Goal: Information Seeking & Learning: Understand process/instructions

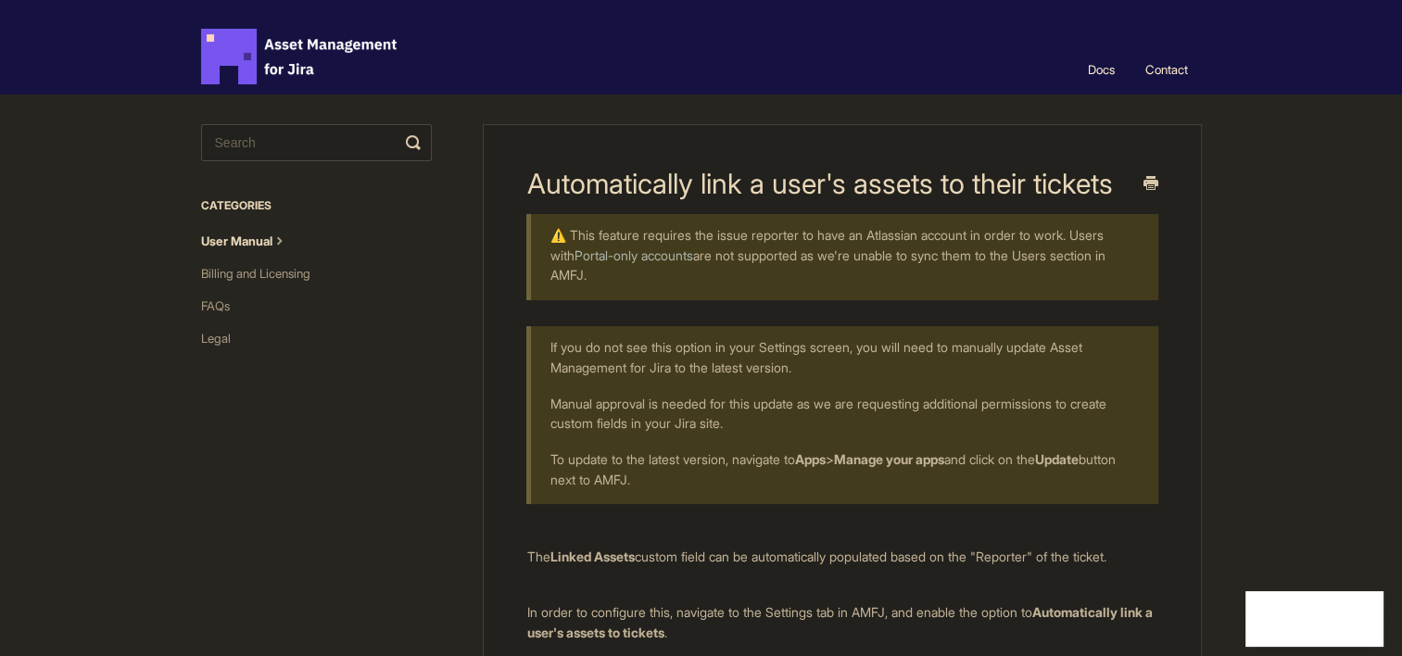
drag, startPoint x: 859, startPoint y: 286, endPoint x: 508, endPoint y: 222, distance: 357.0
click at [508, 222] on div "Automatically link a user's assets to their tickets ⚠️ This feature requires th…" at bounding box center [842, 667] width 718 height 1087
click at [1295, 278] on body "Asset Management for Jira Docs Toggle Navigation Docs Contact Contact Automatic…" at bounding box center [701, 640] width 1402 height 1280
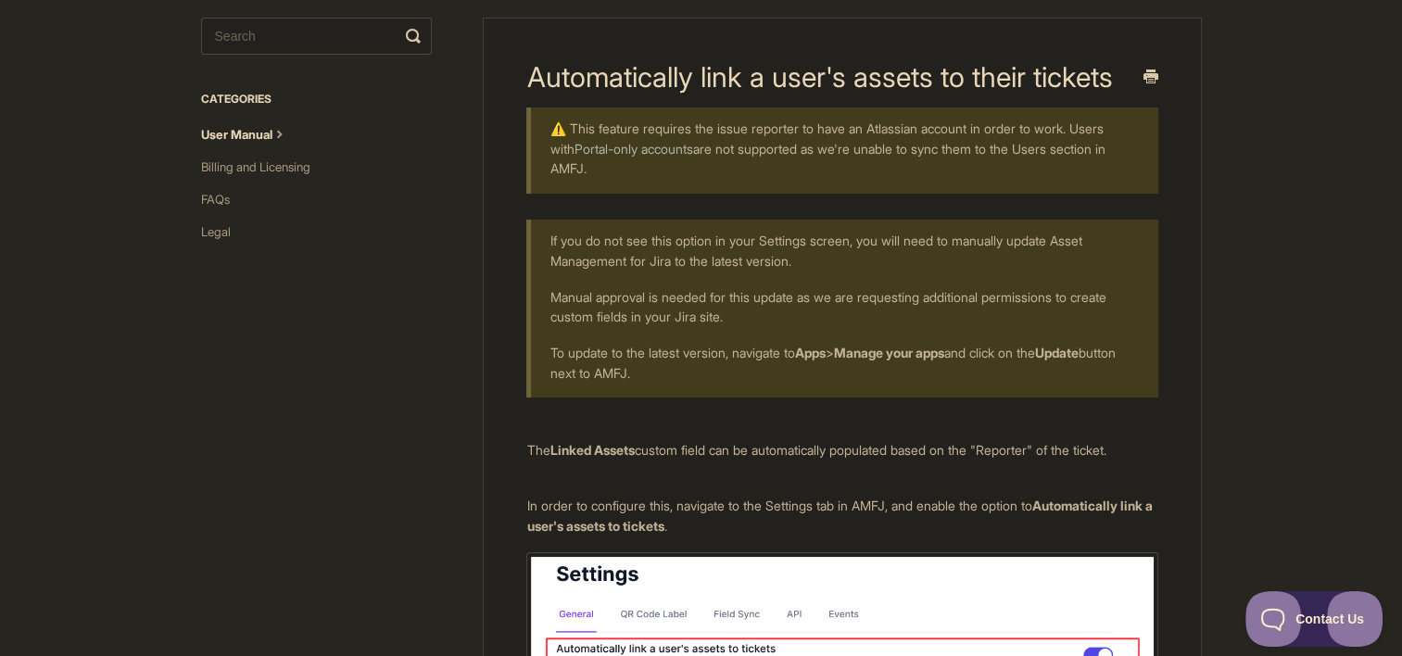
scroll to position [185, 0]
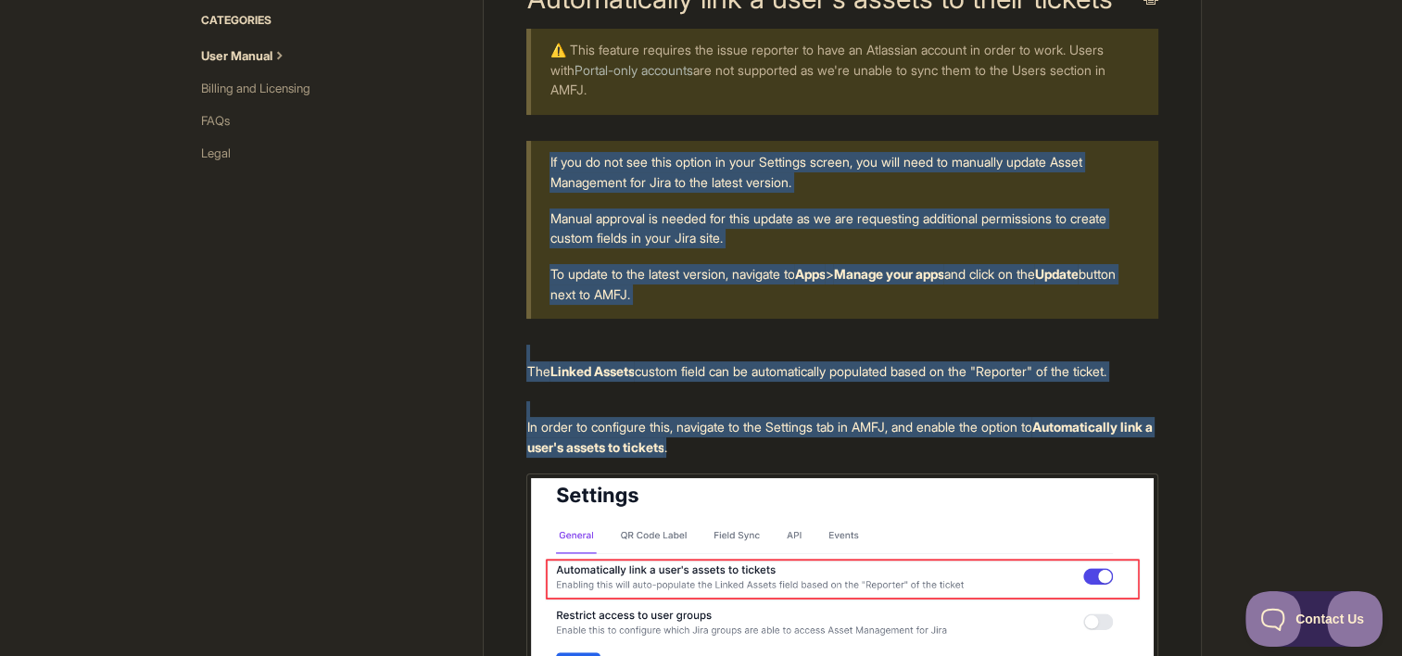
drag, startPoint x: 814, startPoint y: 448, endPoint x: 521, endPoint y: 362, distance: 305.0
click at [521, 362] on div "Automatically link a user's assets to their tickets ⚠️ This feature requires th…" at bounding box center [842, 482] width 718 height 1087
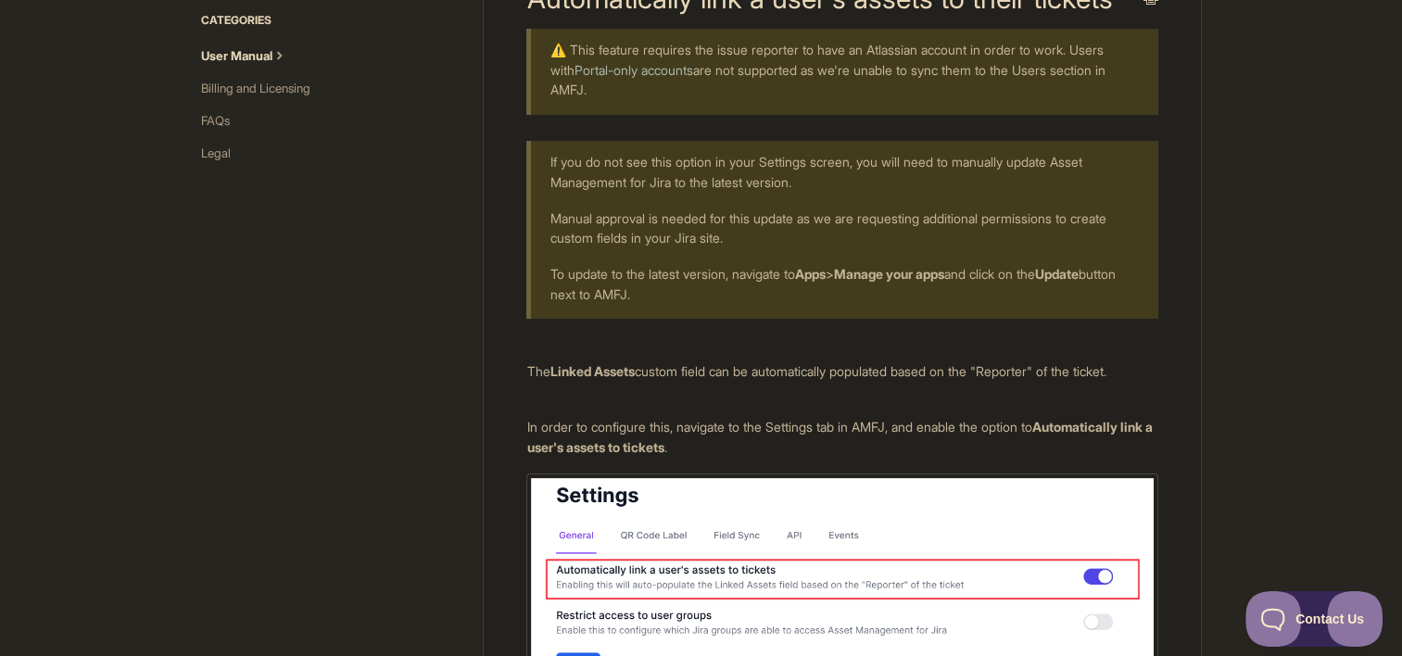
drag, startPoint x: 521, startPoint y: 362, endPoint x: 326, endPoint y: 481, distance: 227.9
click at [324, 482] on div "Automatically link a user's assets to their tickets ⚠️ This feature requires th…" at bounding box center [701, 478] width 1001 height 1139
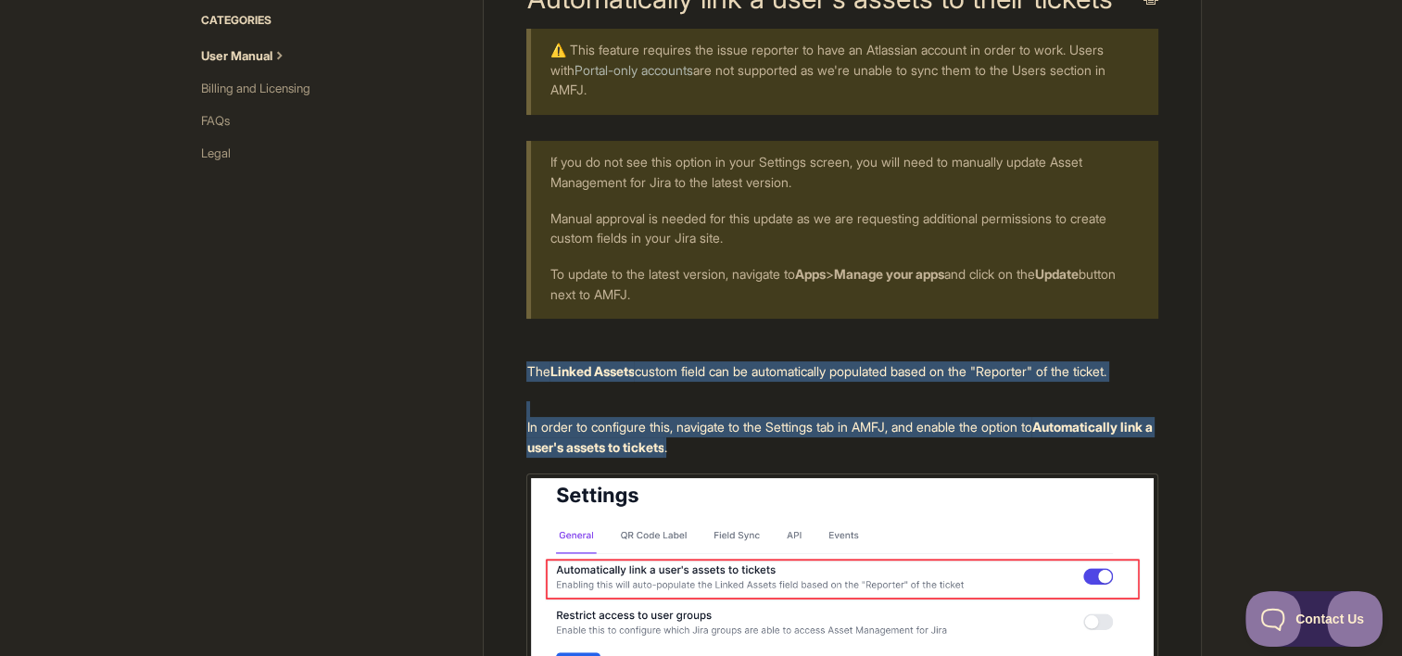
drag, startPoint x: 739, startPoint y: 450, endPoint x: 512, endPoint y: 366, distance: 243.0
click at [512, 366] on div "Automatically link a user's assets to their tickets ⚠️ This feature requires th…" at bounding box center [842, 482] width 718 height 1087
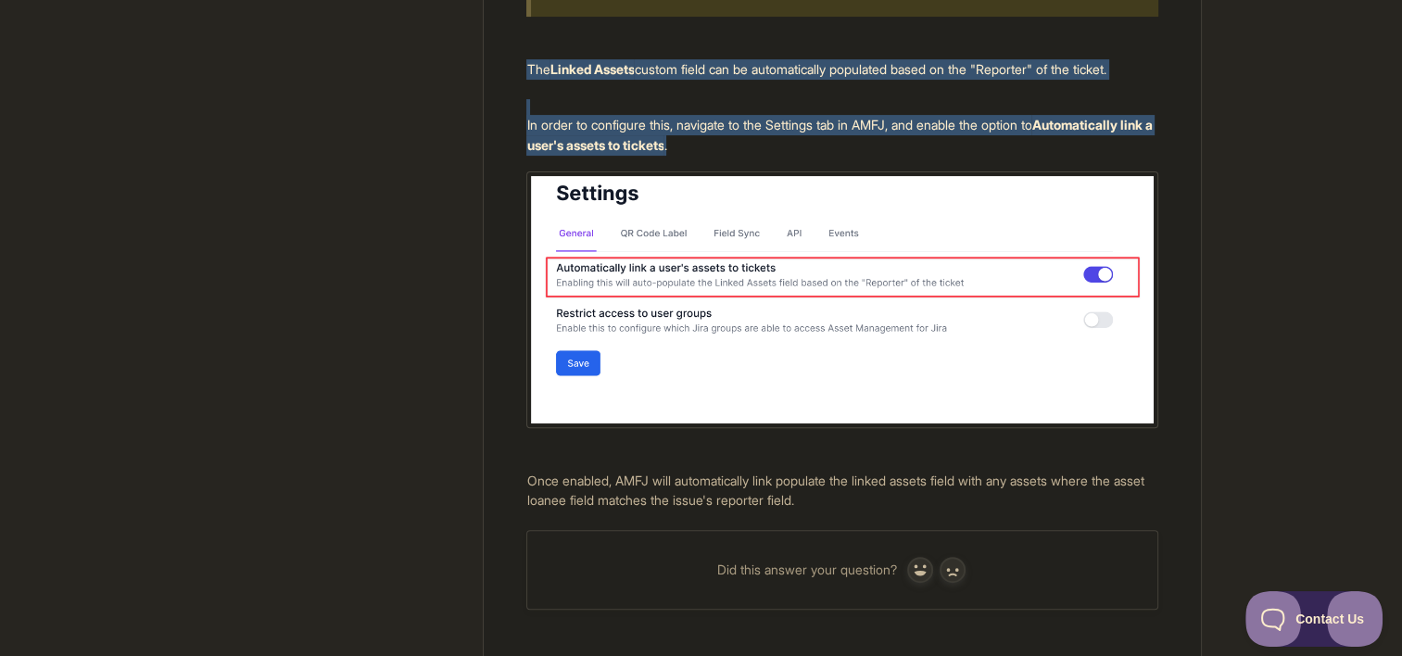
scroll to position [345, 0]
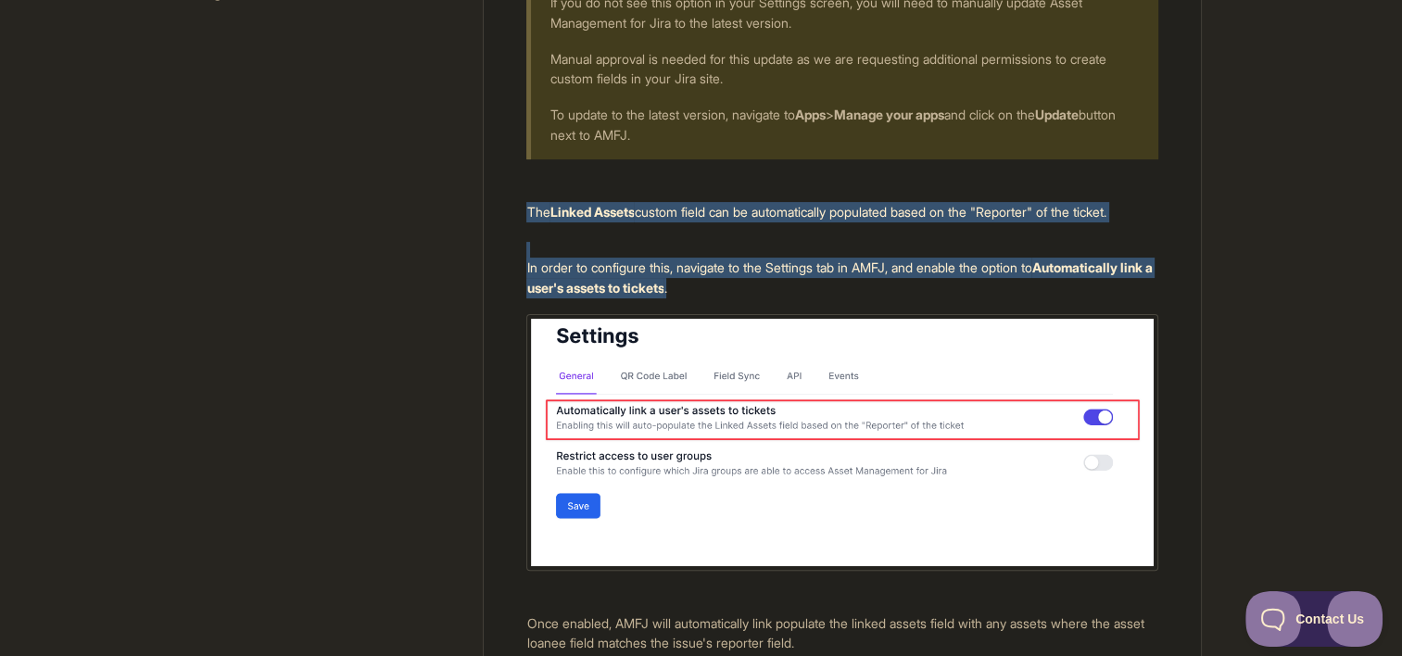
click at [1230, 278] on body "Asset Management for Jira Docs Toggle Navigation Docs Contact Contact Automatic…" at bounding box center [701, 295] width 1402 height 1280
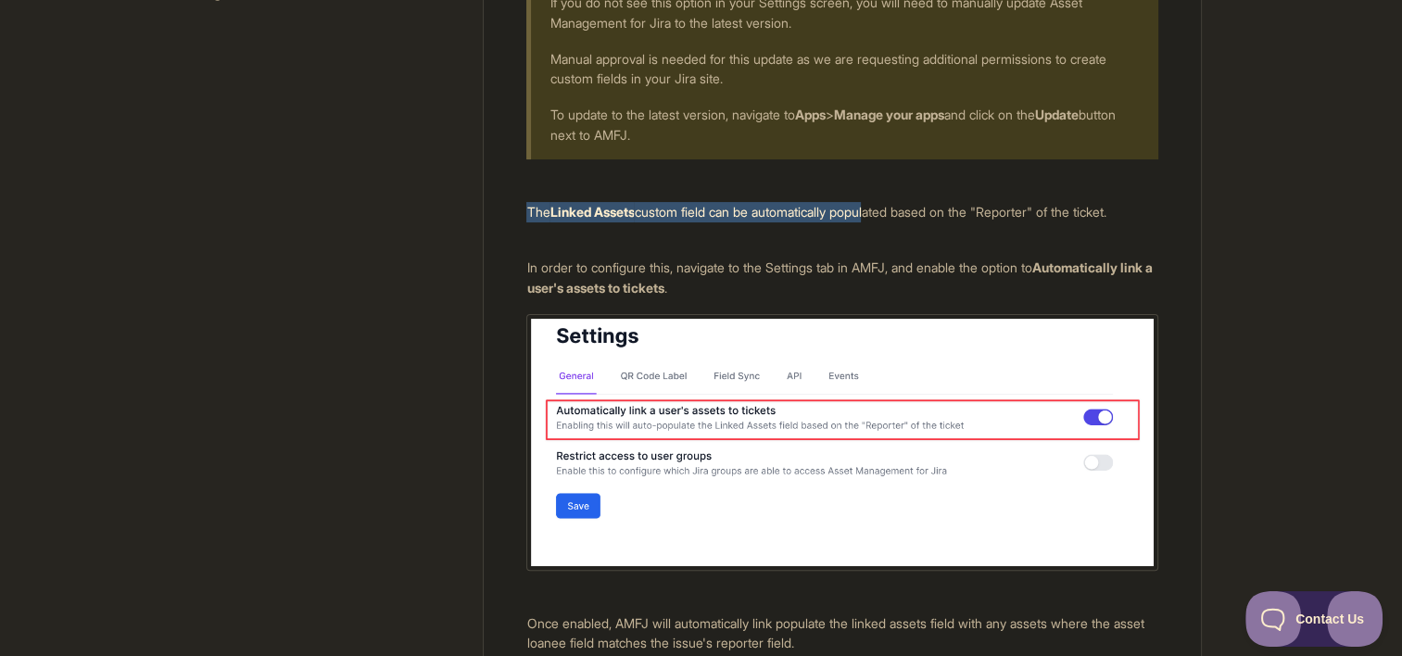
drag, startPoint x: 520, startPoint y: 212, endPoint x: 886, endPoint y: 208, distance: 366.0
click at [886, 208] on div "Automatically link a user's assets to their tickets ⚠️ This feature requires th…" at bounding box center [842, 322] width 718 height 1087
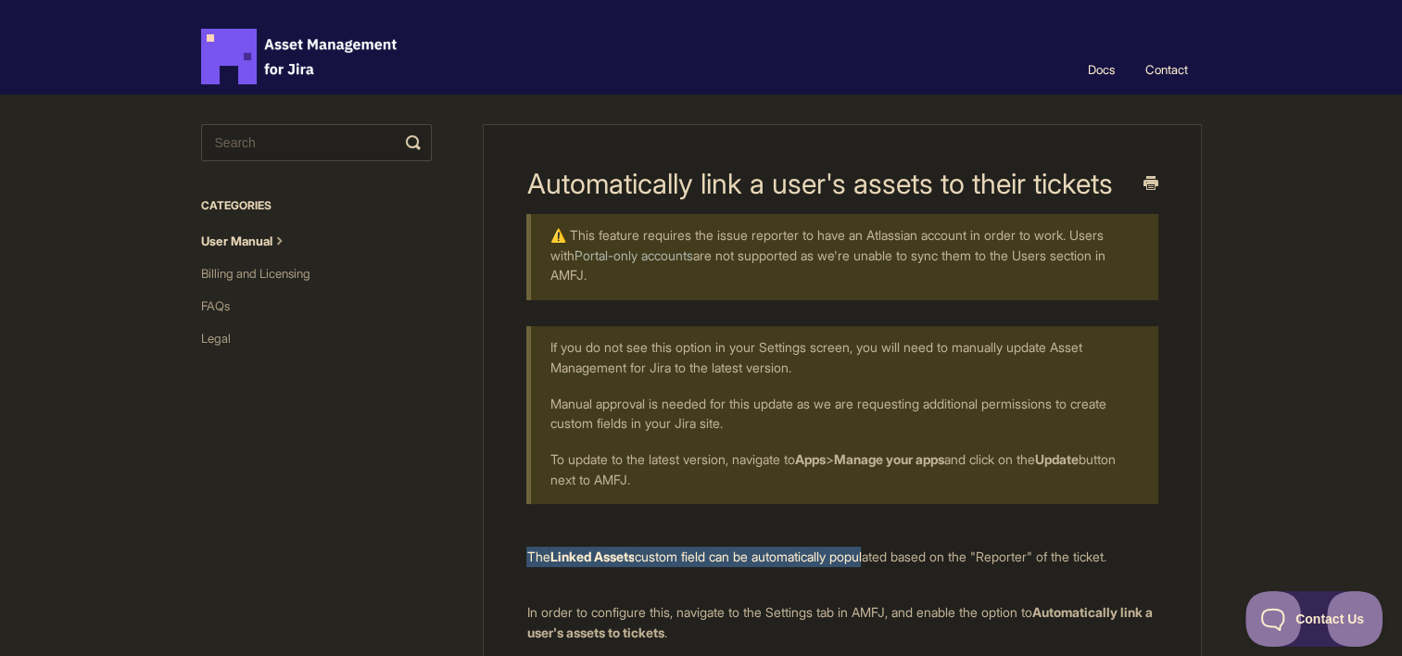
scroll to position [0, 0]
drag, startPoint x: 1064, startPoint y: 478, endPoint x: 423, endPoint y: 248, distance: 681.2
click at [423, 248] on div "Automatically link a user's assets to their tickets ⚠️ This feature requires th…" at bounding box center [701, 664] width 1001 height 1139
click at [459, 504] on section "Automatically link a user's assets to their tickets ⚠️ This feature requires th…" at bounding box center [829, 653] width 744 height 1117
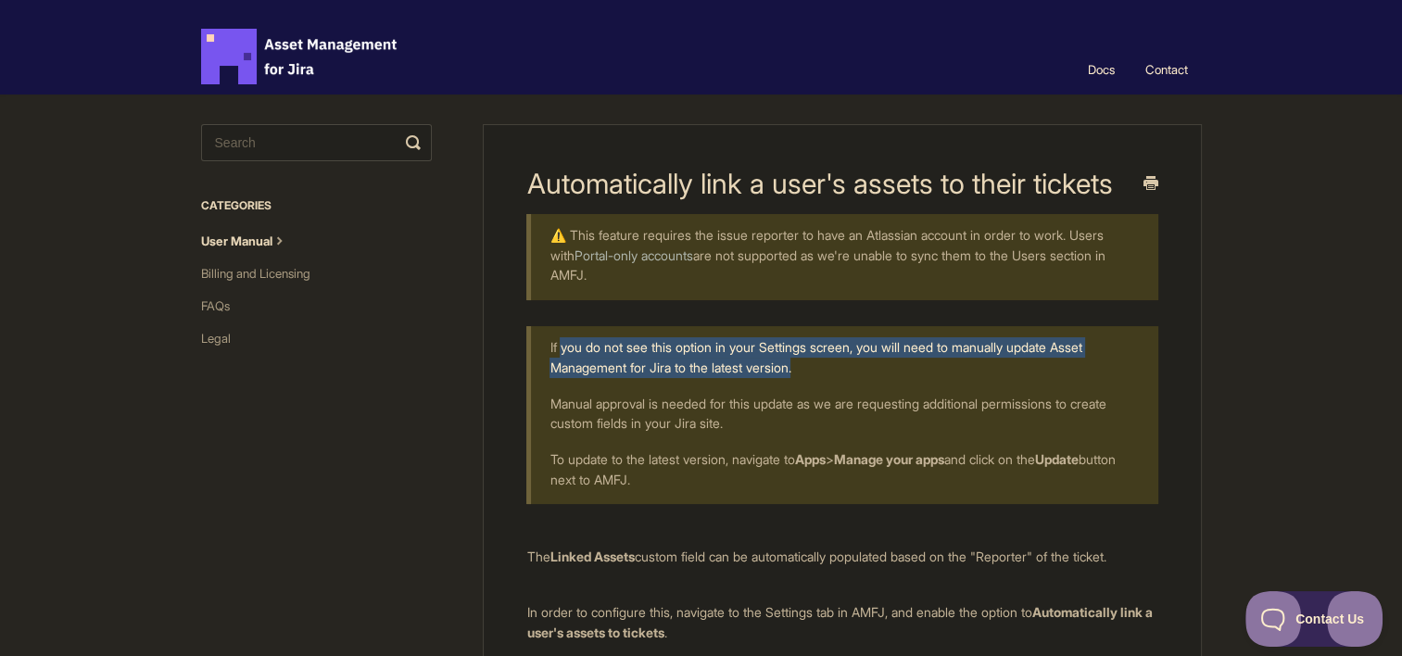
drag, startPoint x: 562, startPoint y: 337, endPoint x: 1018, endPoint y: 361, distance: 456.5
click at [1018, 361] on p "If you do not see this option in your Settings screen, you will need to manuall…" at bounding box center [841, 357] width 585 height 40
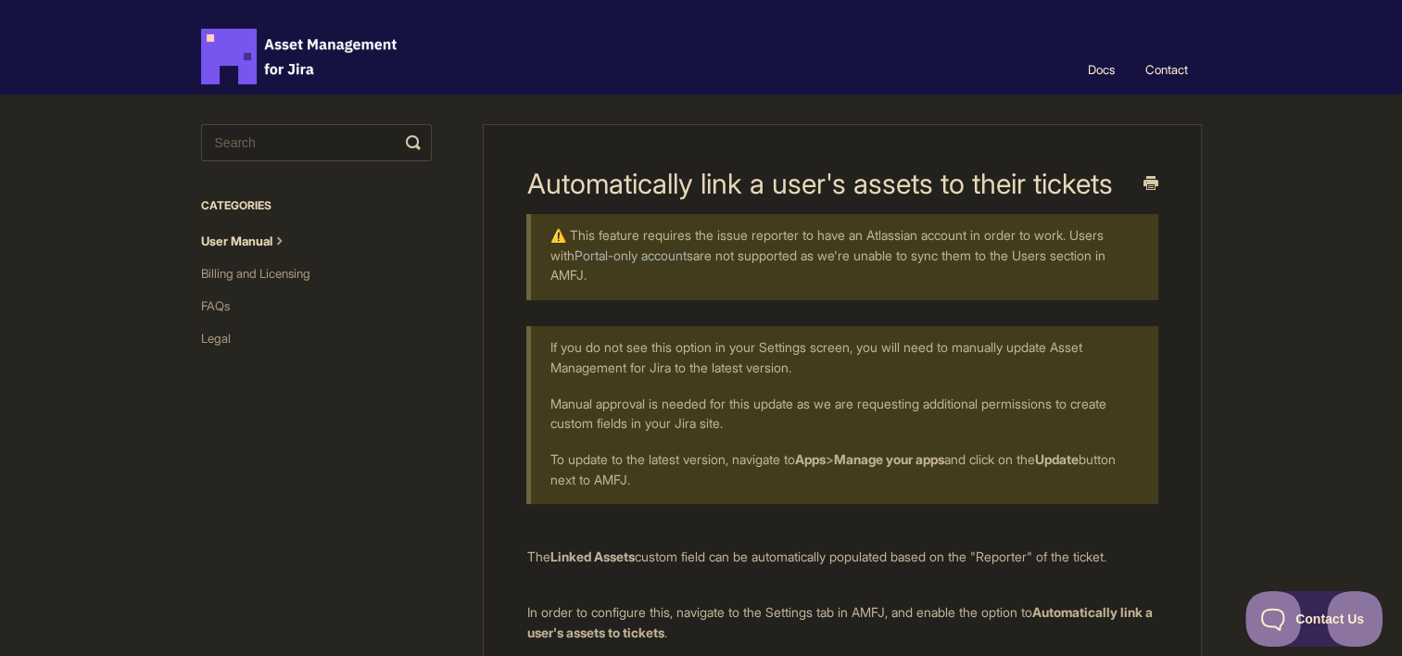
drag, startPoint x: 1018, startPoint y: 361, endPoint x: 923, endPoint y: 385, distance: 98.2
click at [923, 385] on div "If you do not see this option in your Settings screen, you will need to manuall…" at bounding box center [841, 415] width 631 height 178
